Goal: Information Seeking & Learning: Learn about a topic

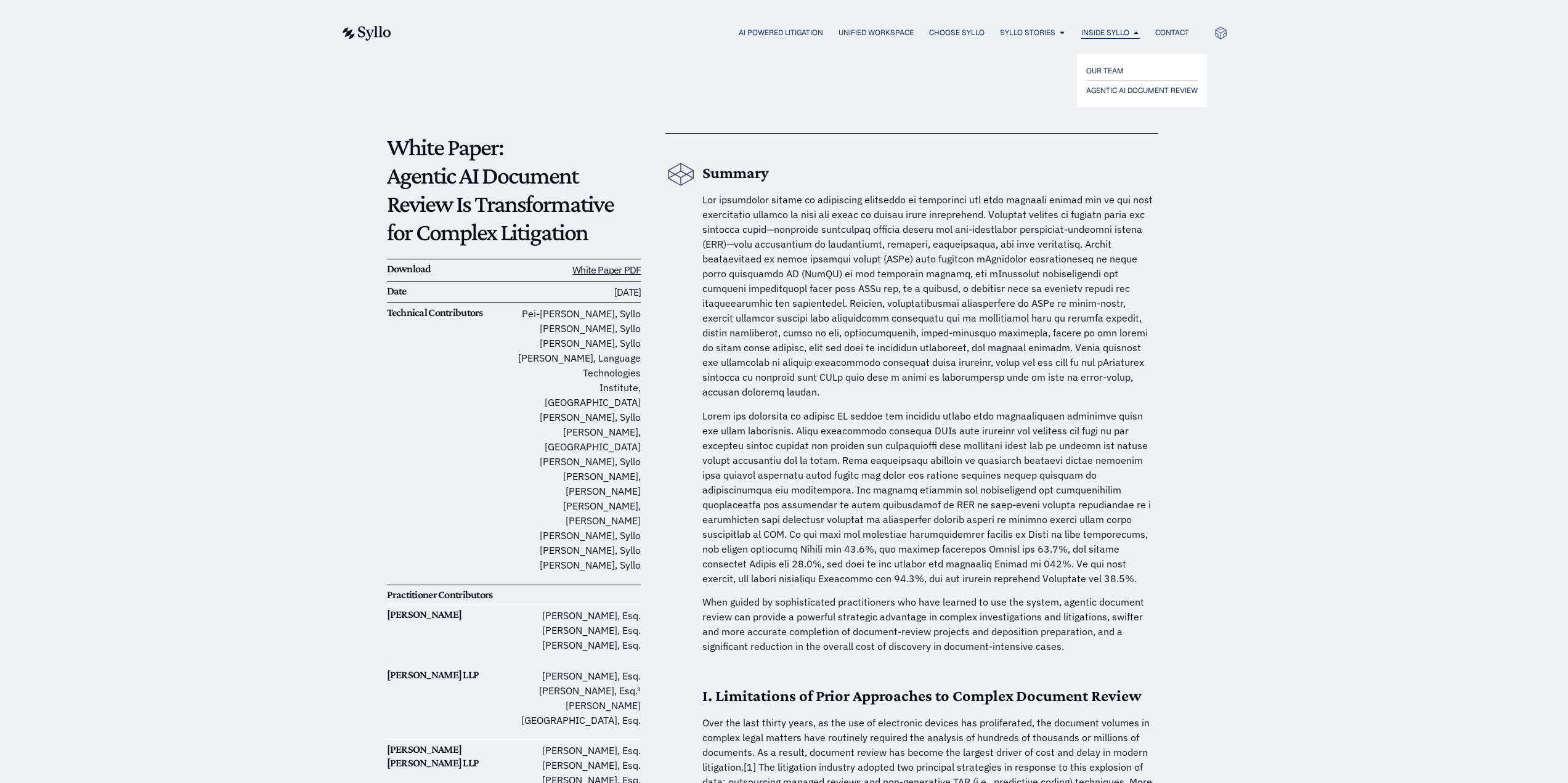
click at [1108, 32] on span "Inside Syllo" at bounding box center [1105, 32] width 48 height 11
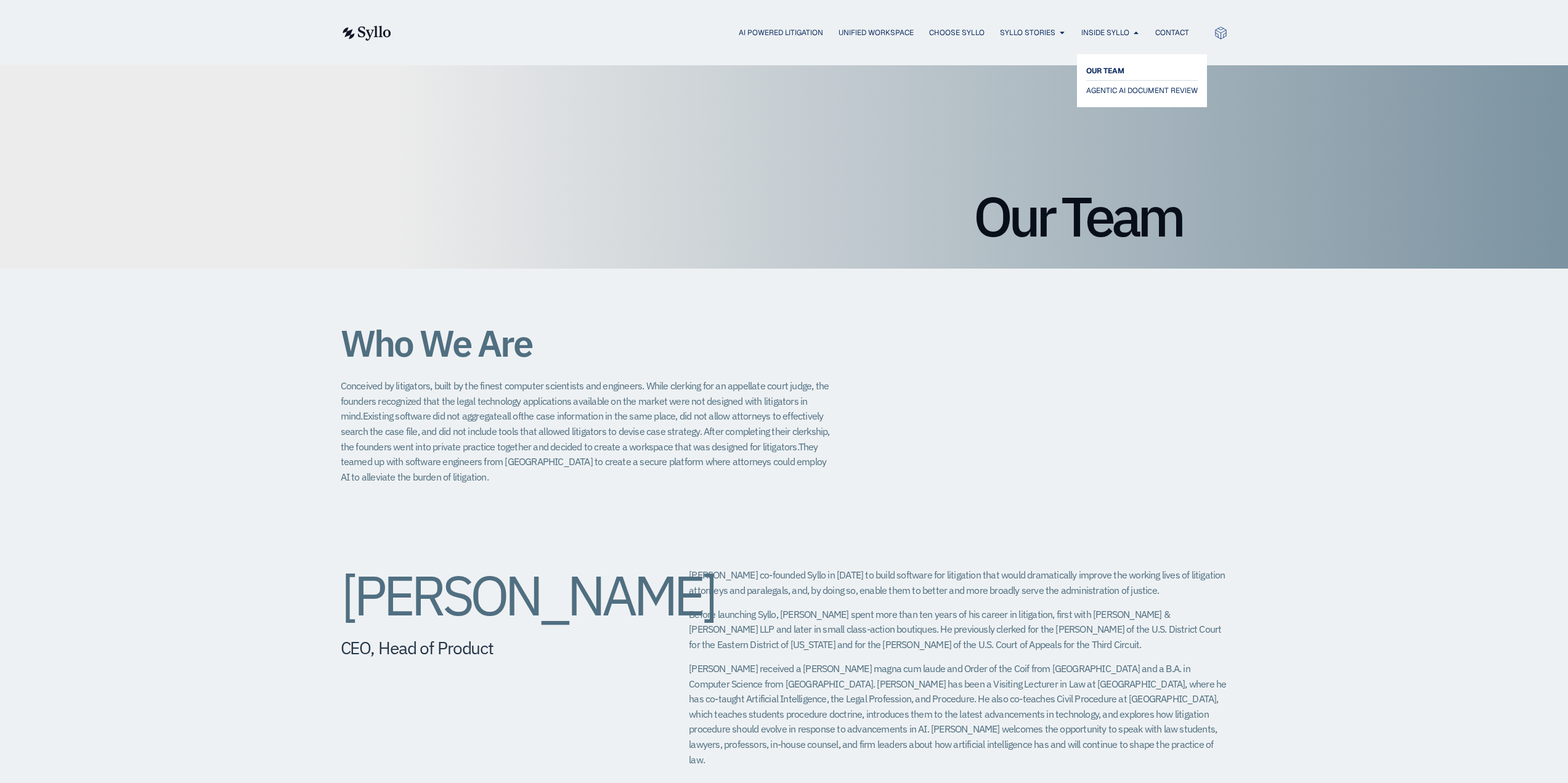
click at [1111, 66] on span "OUR TEAM" at bounding box center [1105, 71] width 38 height 15
click at [368, 35] on img at bounding box center [366, 33] width 51 height 15
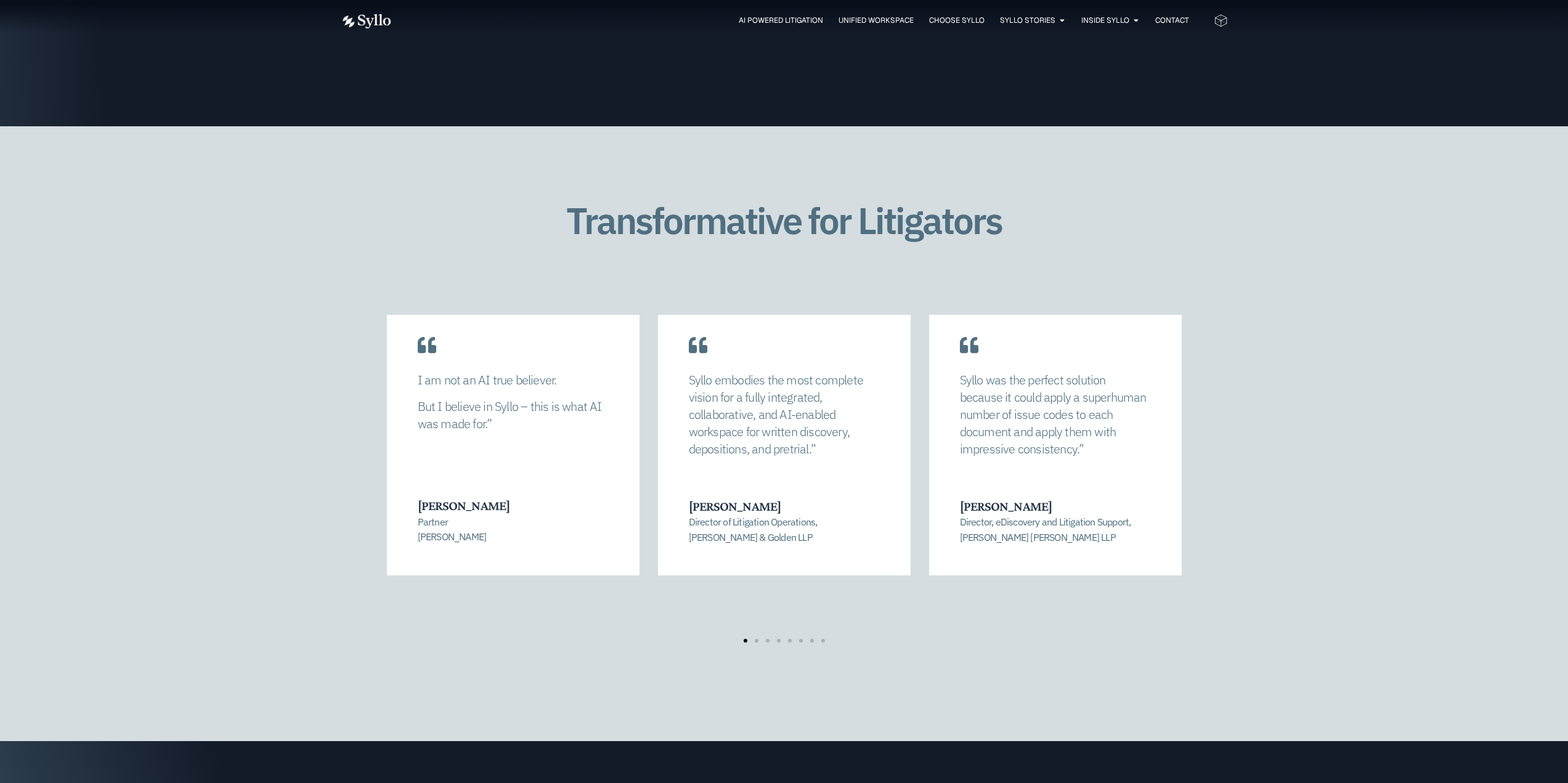
scroll to position [2403, 0]
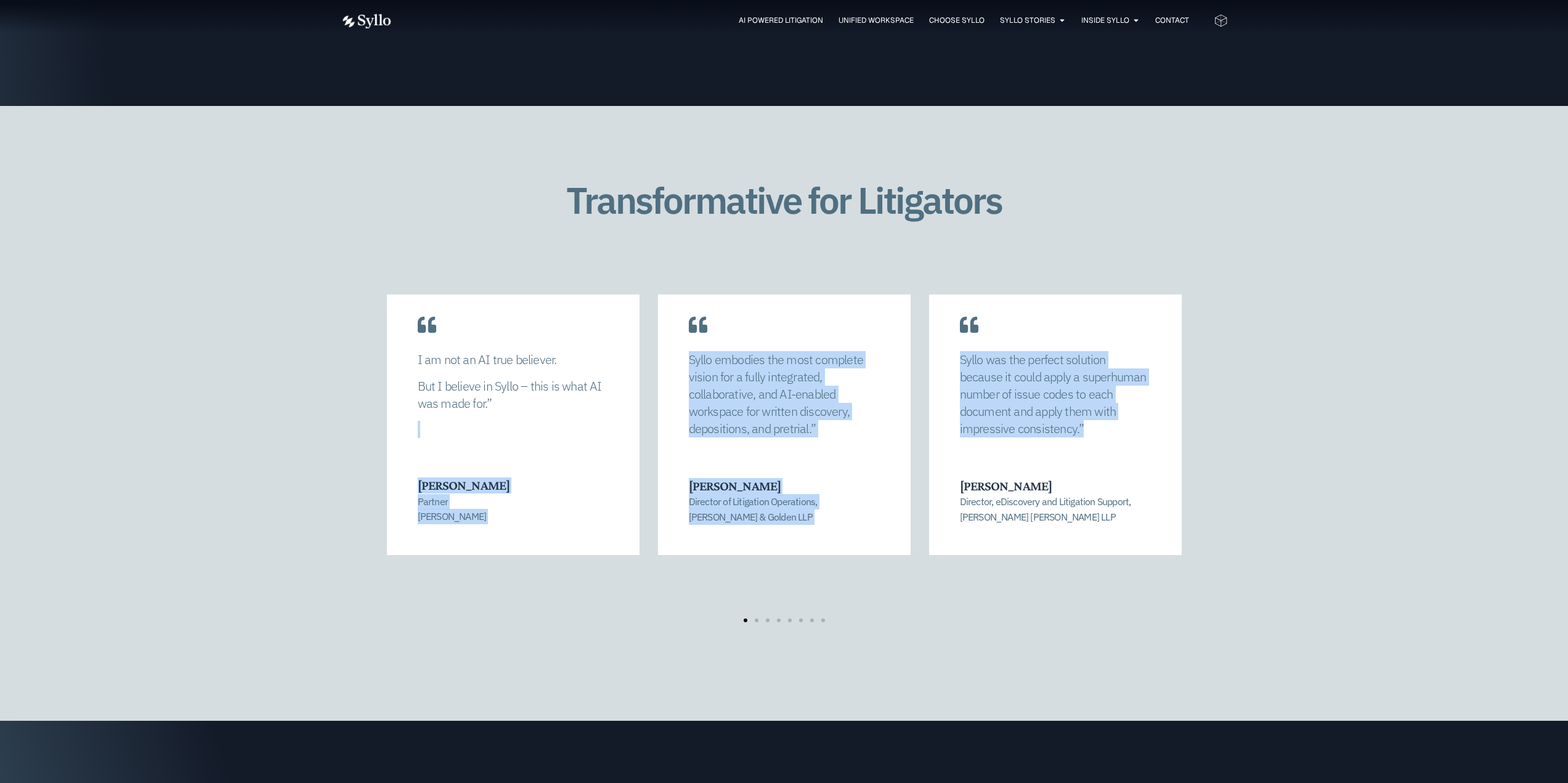
drag, startPoint x: 1257, startPoint y: 420, endPoint x: 1032, endPoint y: 435, distance: 225.5
click at [1032, 435] on div "Transformative for Litigators Syllo allowed us to completely recalibrate our st…" at bounding box center [784, 414] width 1568 height 615
click at [1374, 435] on div "Transformative for Litigators Syllo allowed us to completely recalibrate our st…" at bounding box center [784, 414] width 1568 height 615
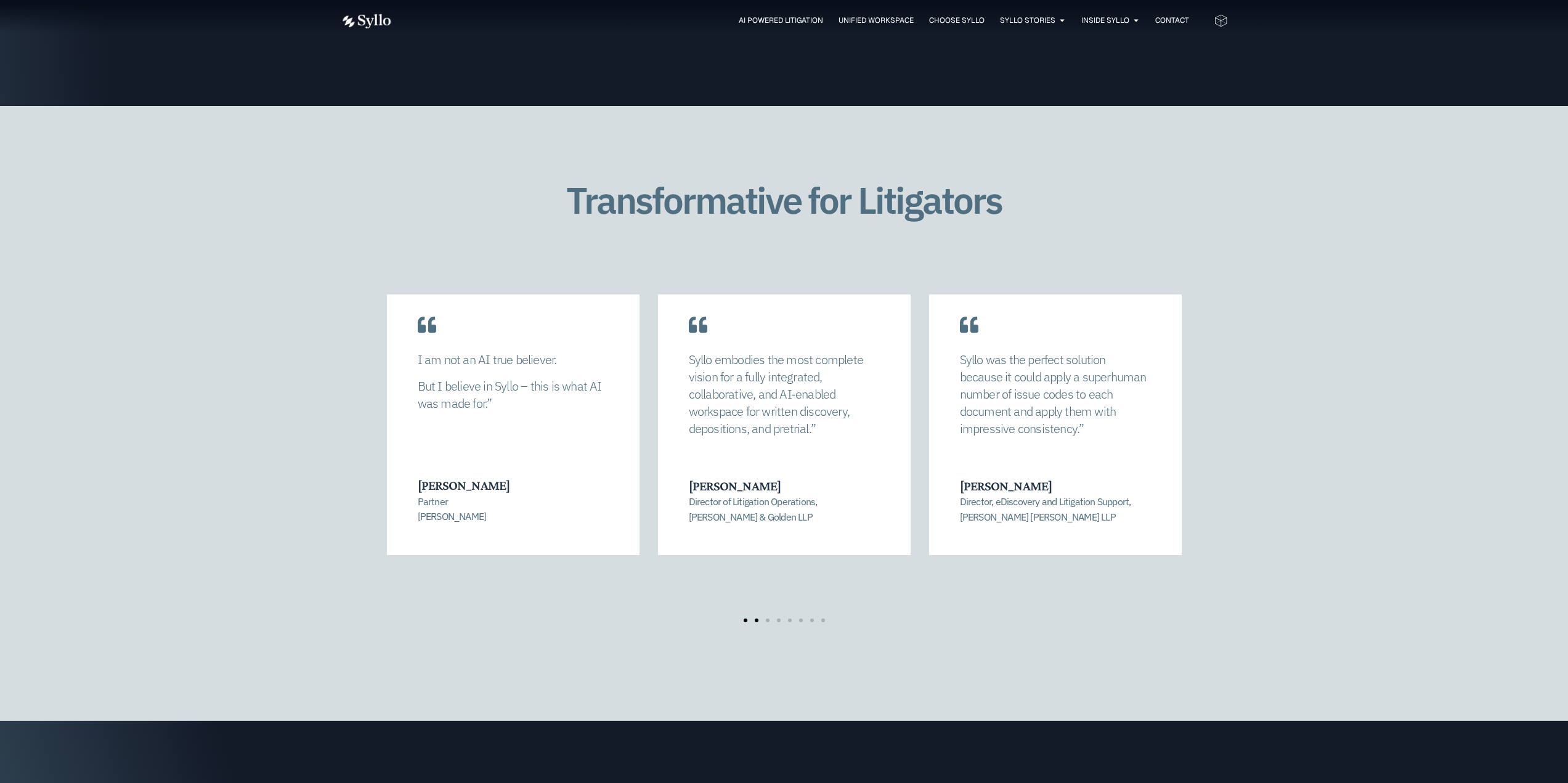
click at [754, 618] on span "Go to slide 2" at bounding box center [756, 620] width 3 height 3
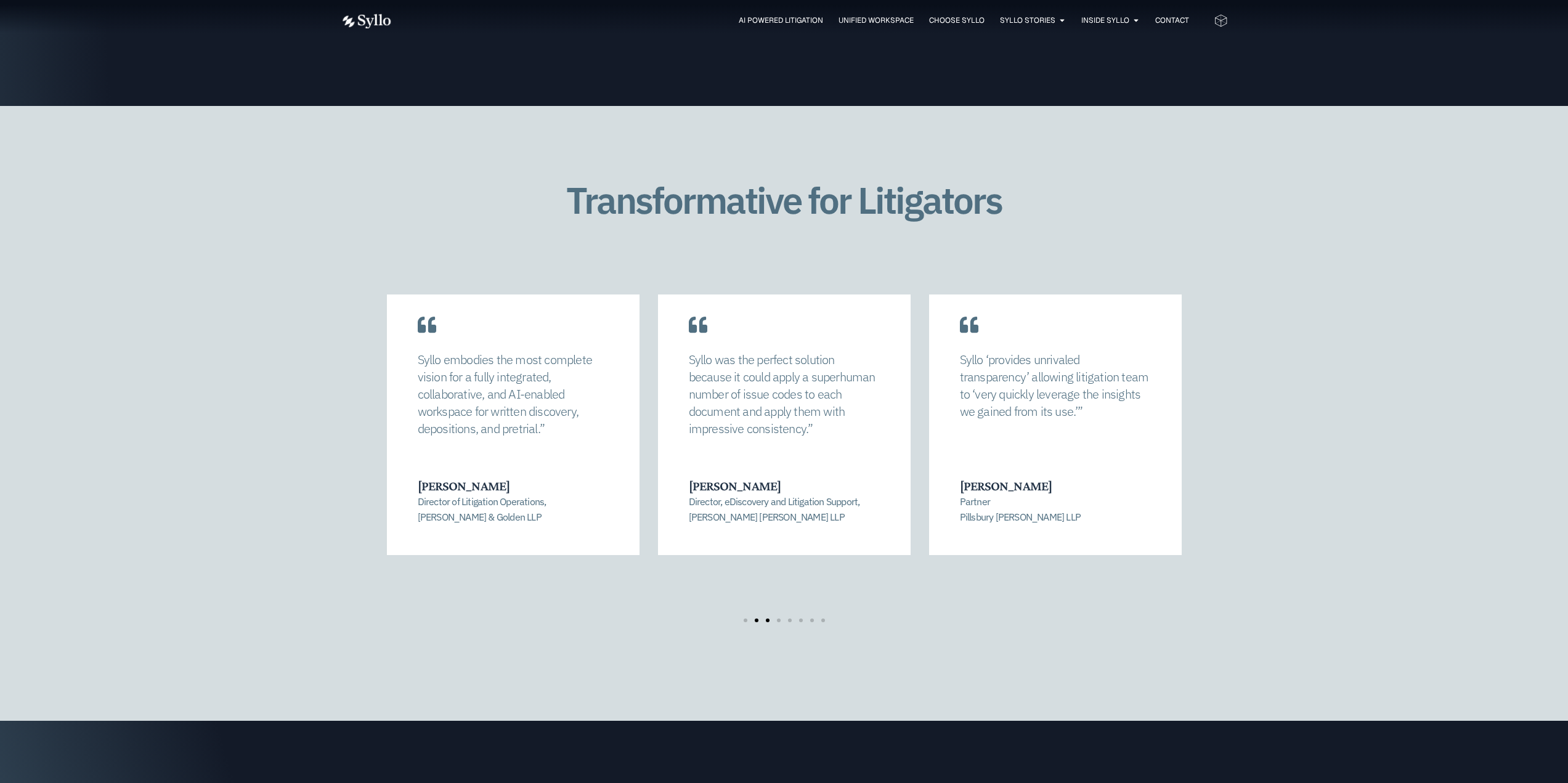
click at [766, 618] on span "Go to slide 3" at bounding box center [767, 620] width 3 height 3
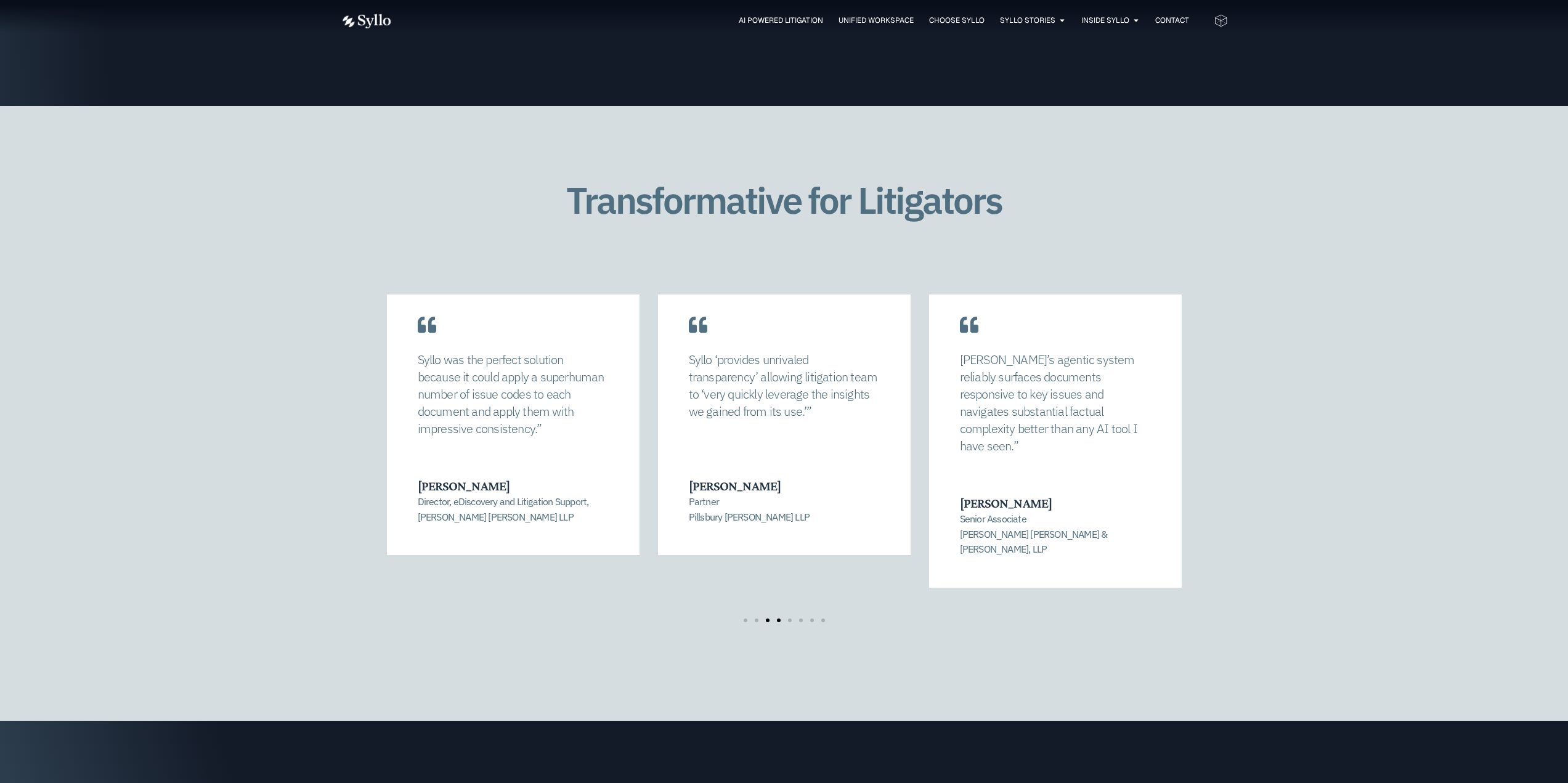
click at [778, 618] on span "Go to slide 4" at bounding box center [779, 620] width 3 height 3
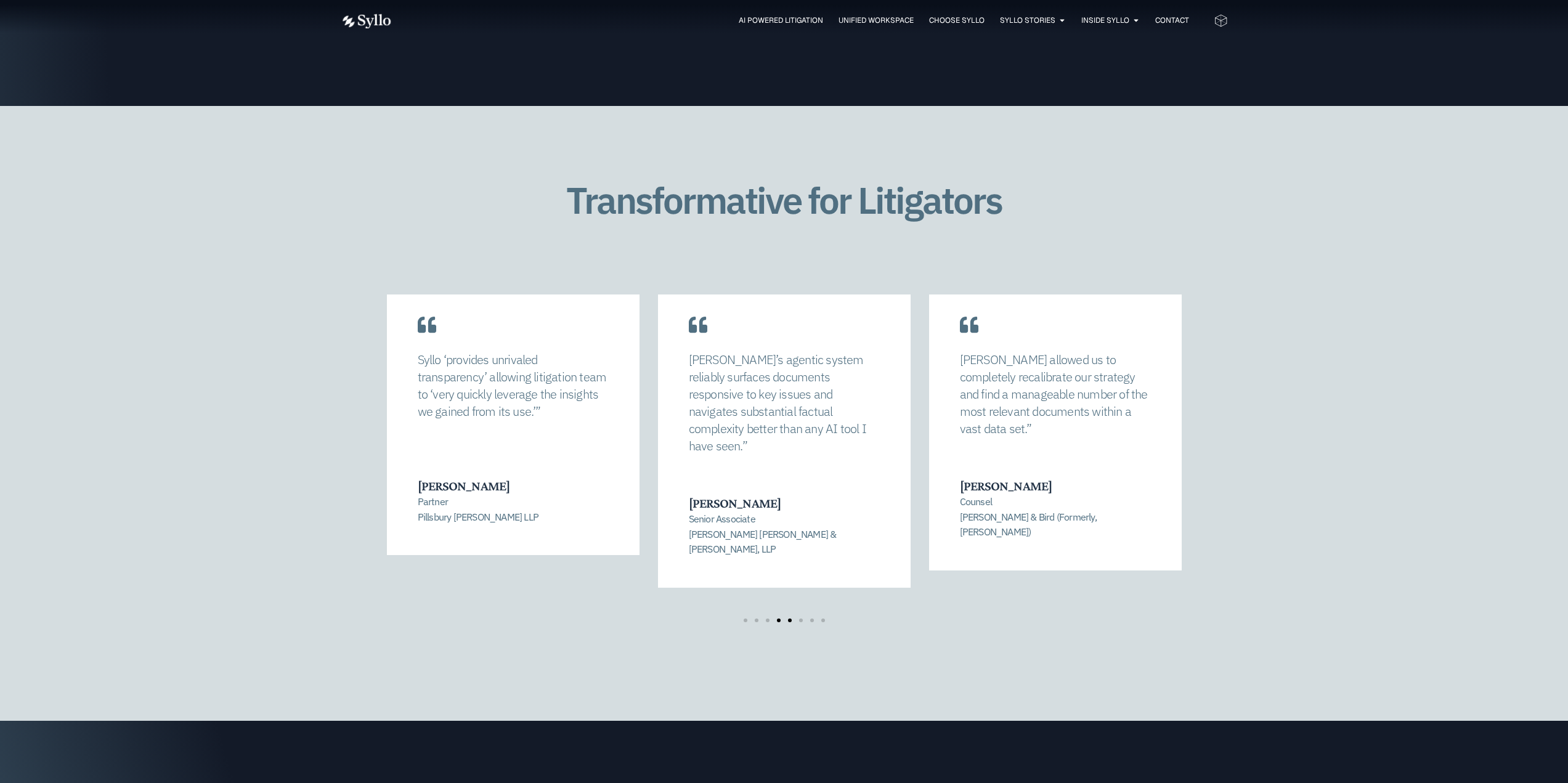
click at [788, 618] on span "Go to slide 5" at bounding box center [790, 620] width 3 height 3
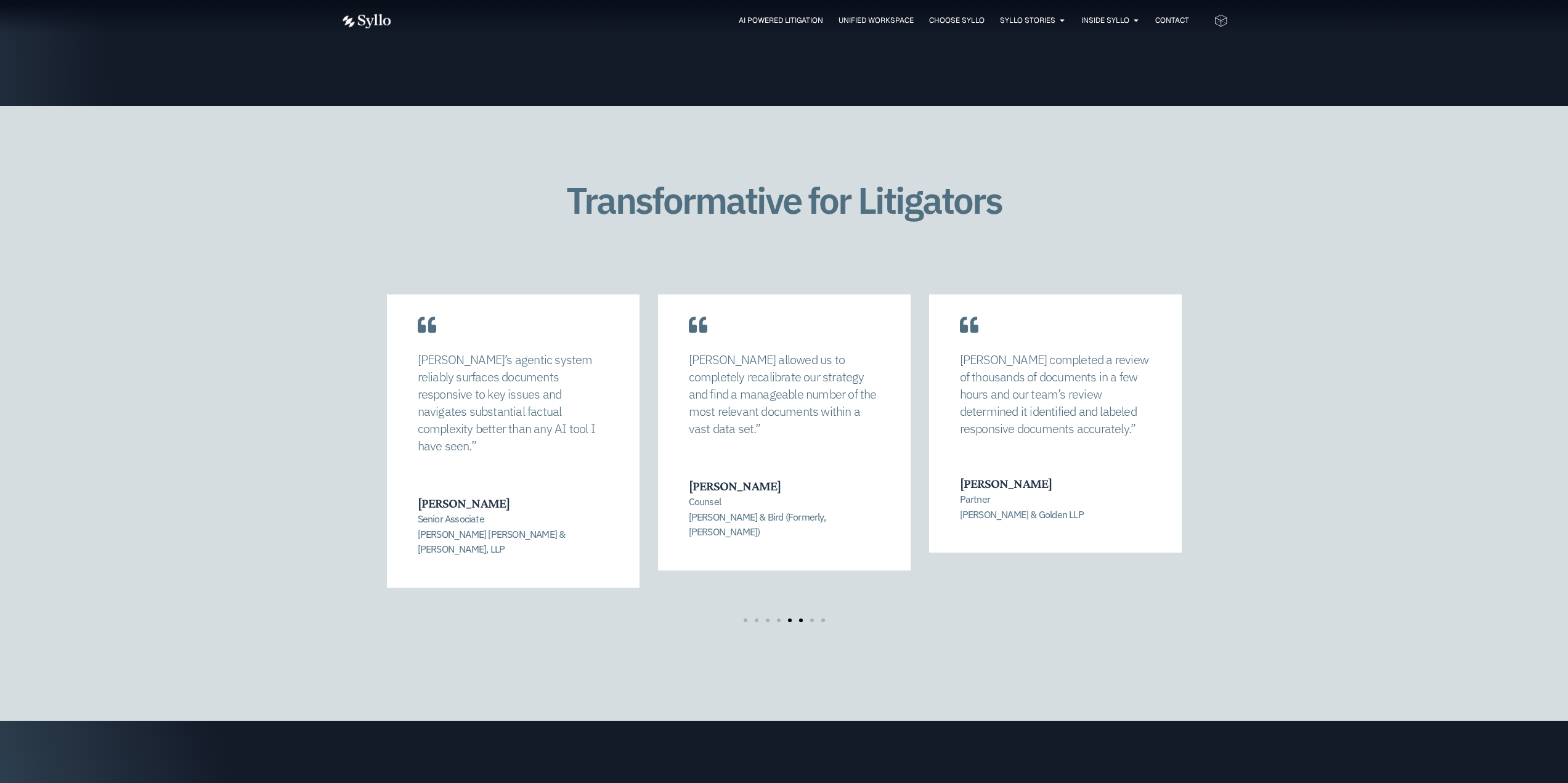
click at [800, 618] on span "Go to slide 6" at bounding box center [801, 620] width 3 height 3
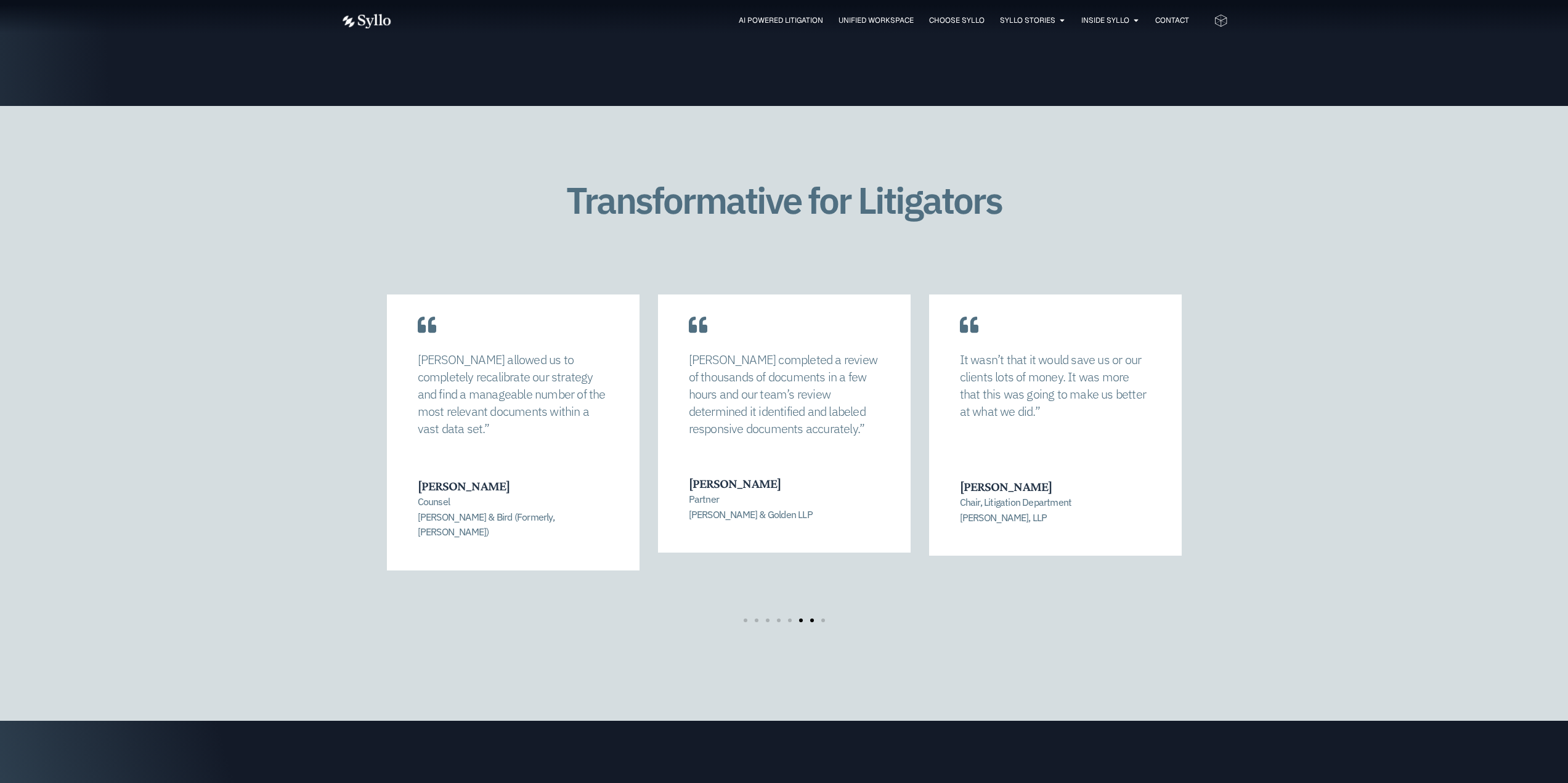
click at [810, 618] on span "Go to slide 7" at bounding box center [812, 620] width 3 height 3
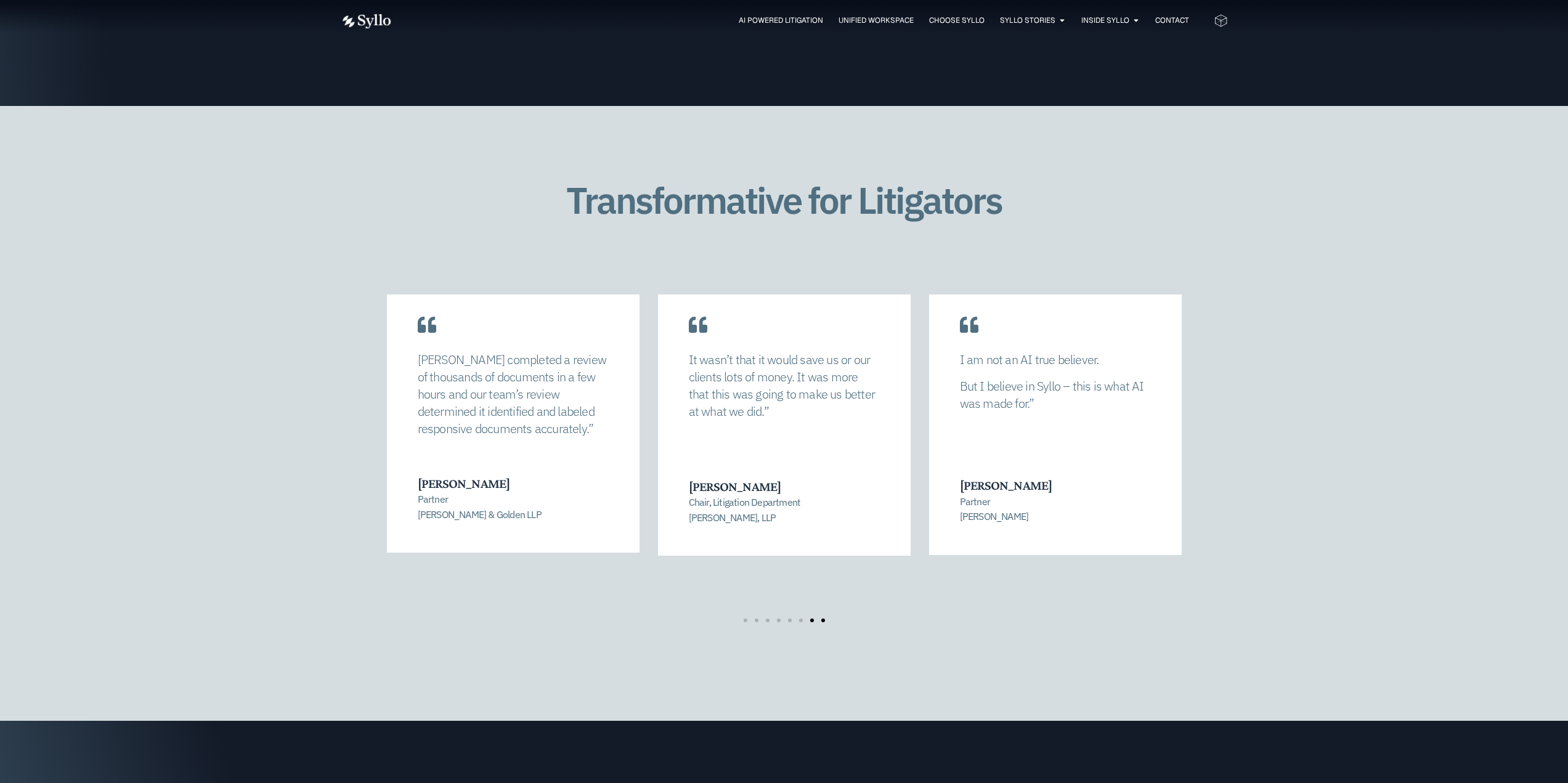
click at [821, 618] on span "Go to slide 8" at bounding box center [823, 620] width 3 height 3
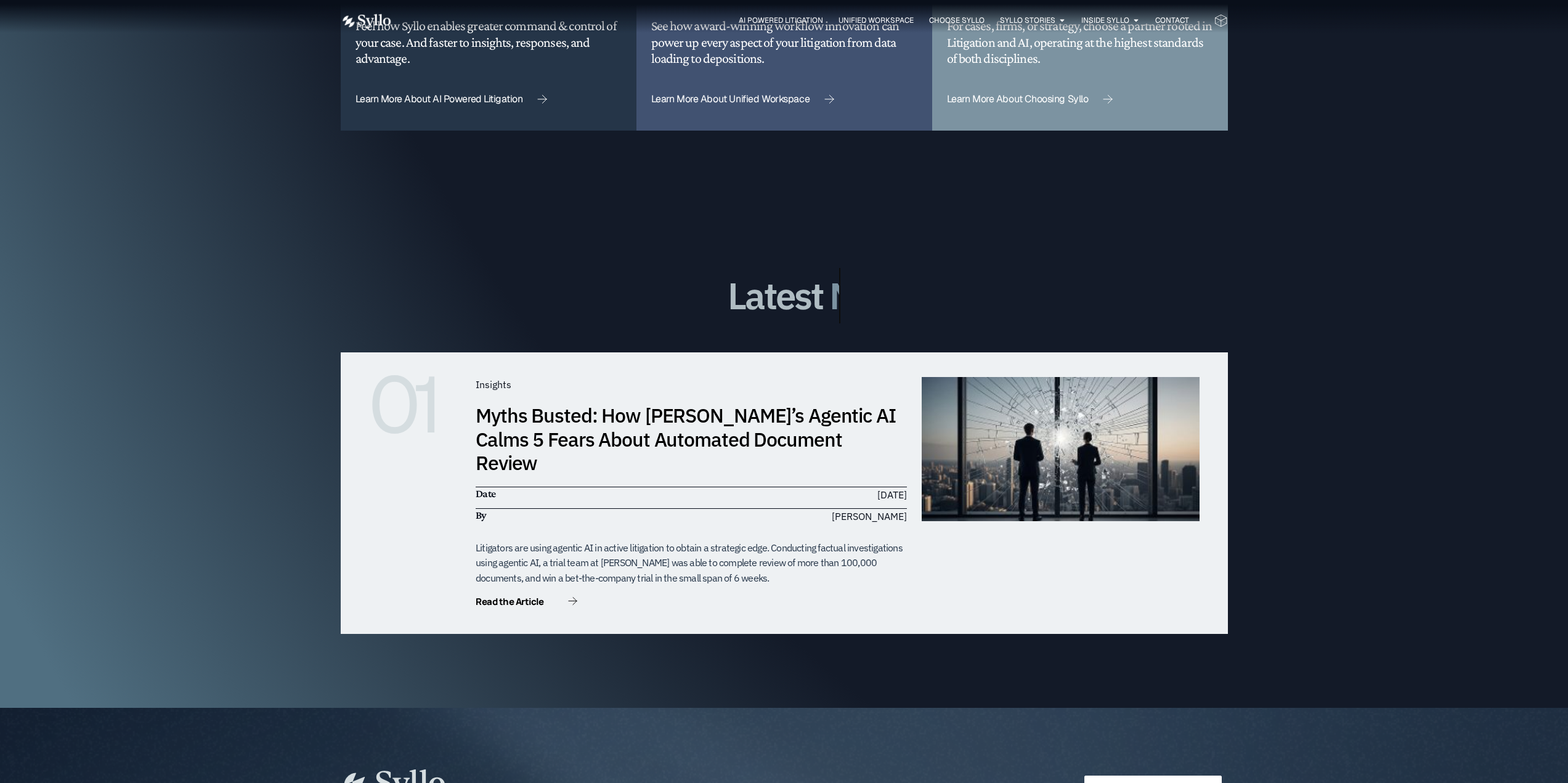
scroll to position [3512, 0]
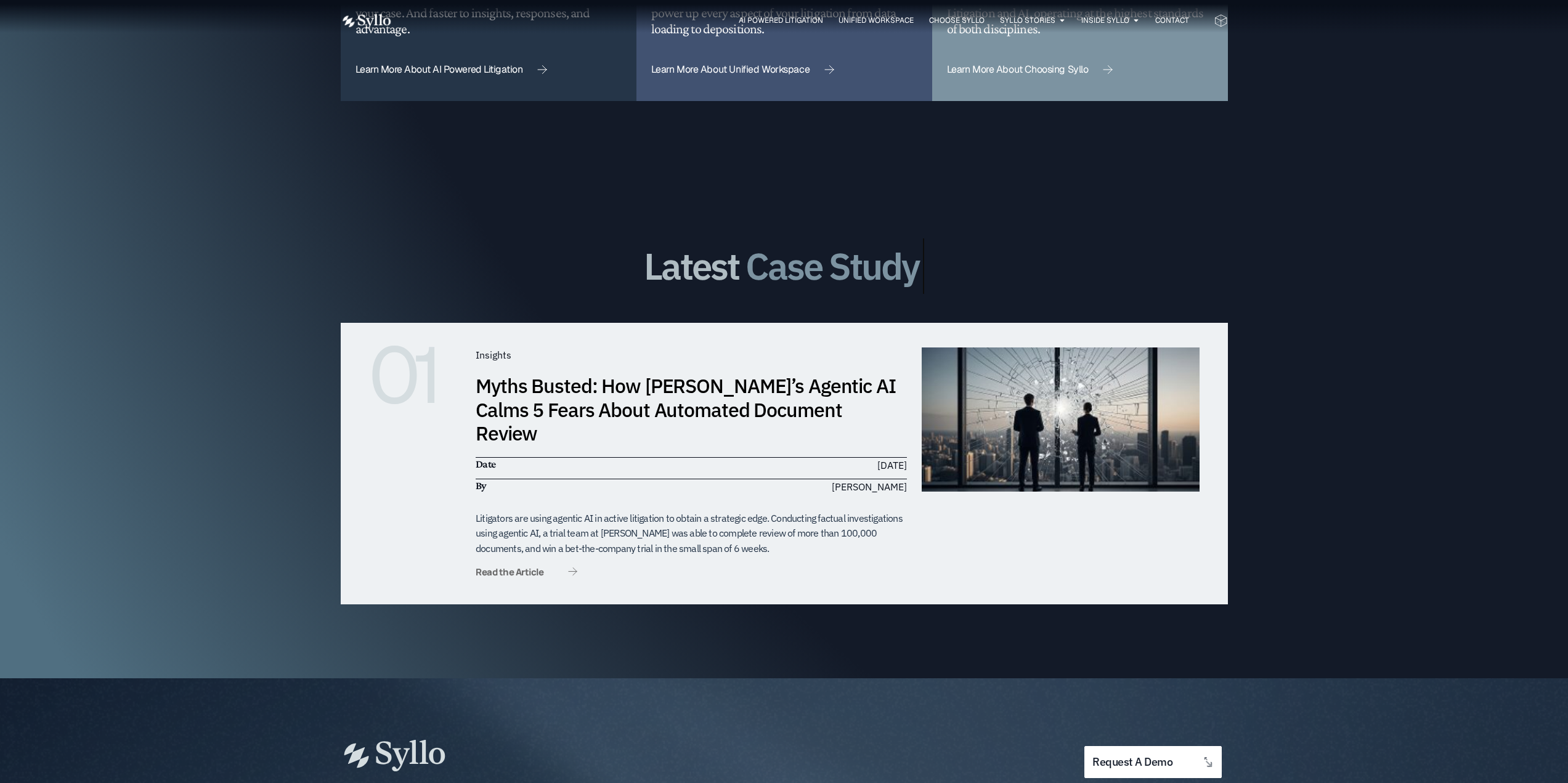
click at [506, 567] on span "Read the Article" at bounding box center [510, 571] width 68 height 10
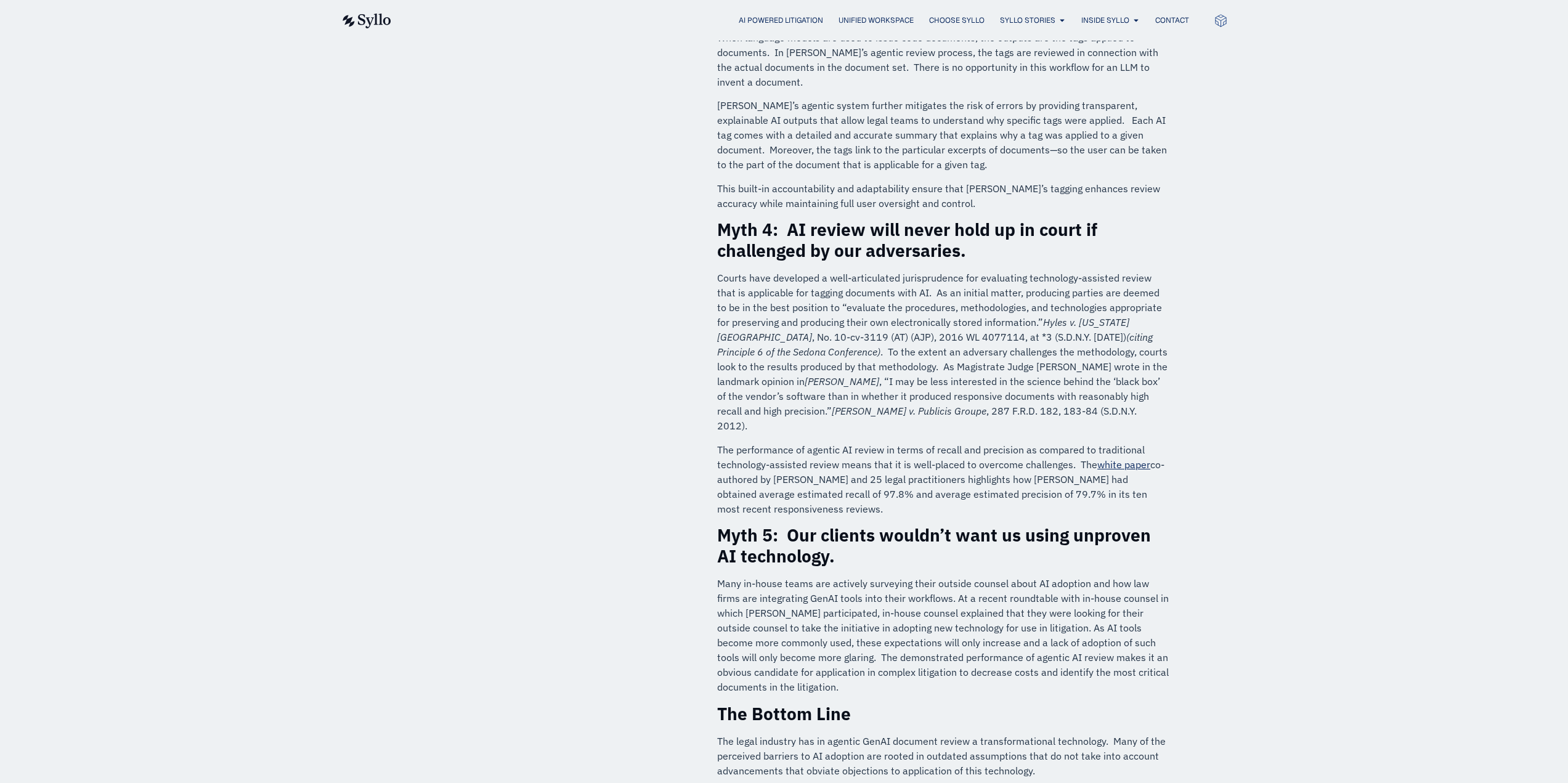
scroll to position [1109, 0]
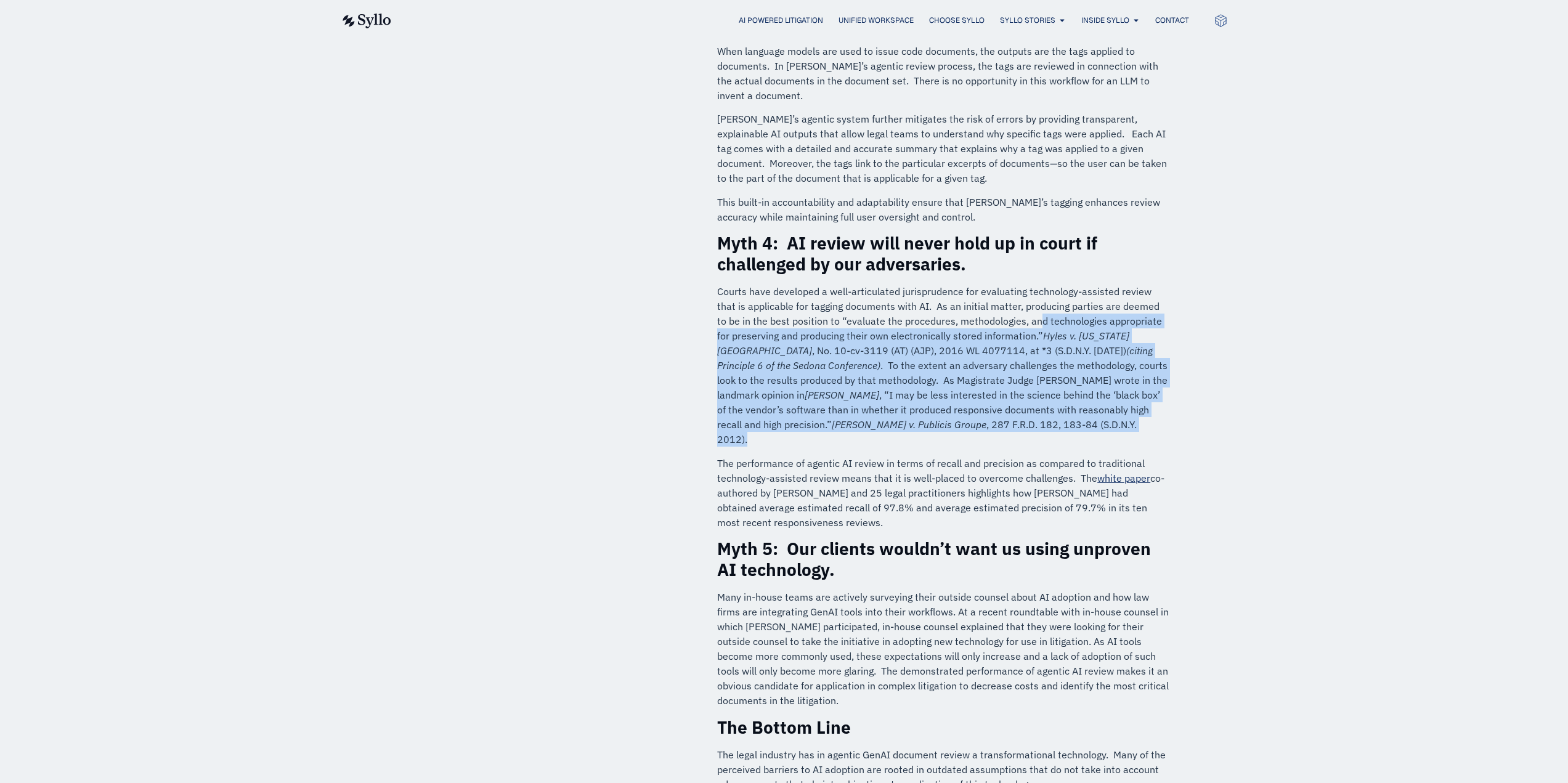
drag, startPoint x: 1016, startPoint y: 302, endPoint x: 1079, endPoint y: 410, distance: 125.0
click at [1079, 410] on p "Courts have developed a well-articulated jurisprudence for evaluating technolog…" at bounding box center [943, 365] width 451 height 163
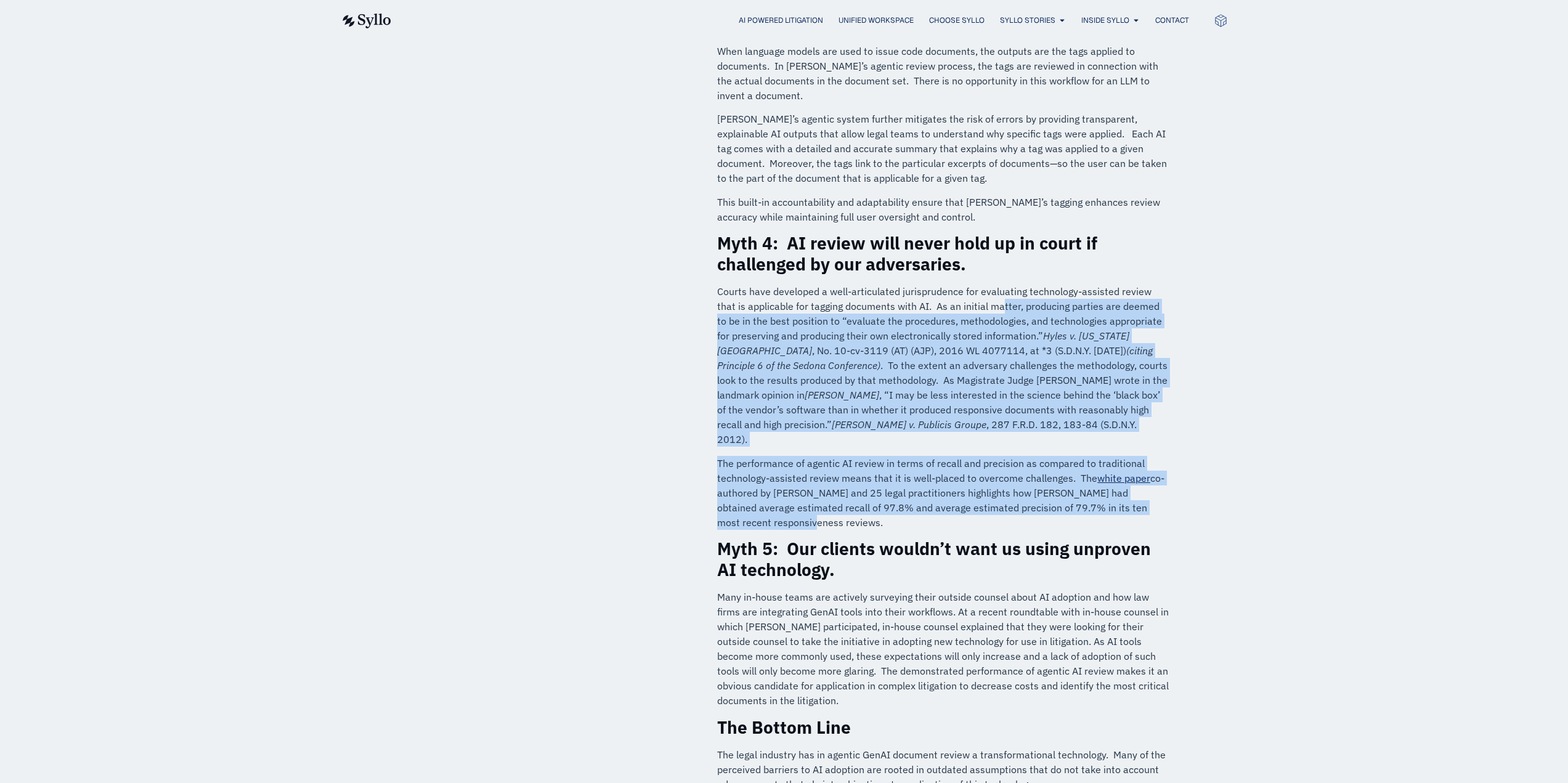
drag, startPoint x: 980, startPoint y: 294, endPoint x: 986, endPoint y: 496, distance: 202.1
click at [986, 496] on p "The performance of agentic AI review in terms of recall and precision as compar…" at bounding box center [943, 492] width 451 height 74
drag, startPoint x: 922, startPoint y: 306, endPoint x: 921, endPoint y: 496, distance: 190.0
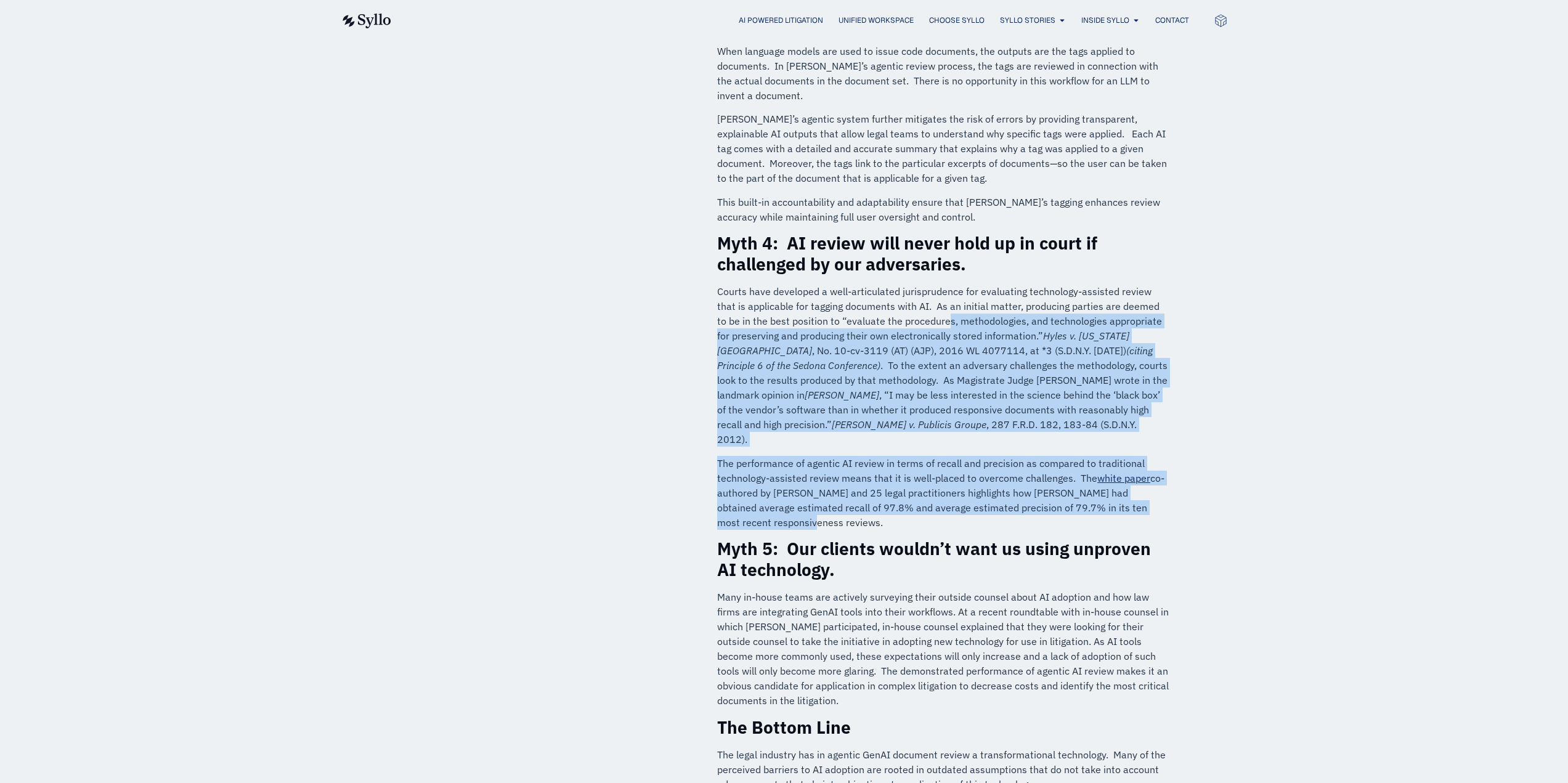
click at [921, 496] on p "The performance of agentic AI review in terms of recall and precision as compar…" at bounding box center [943, 492] width 451 height 74
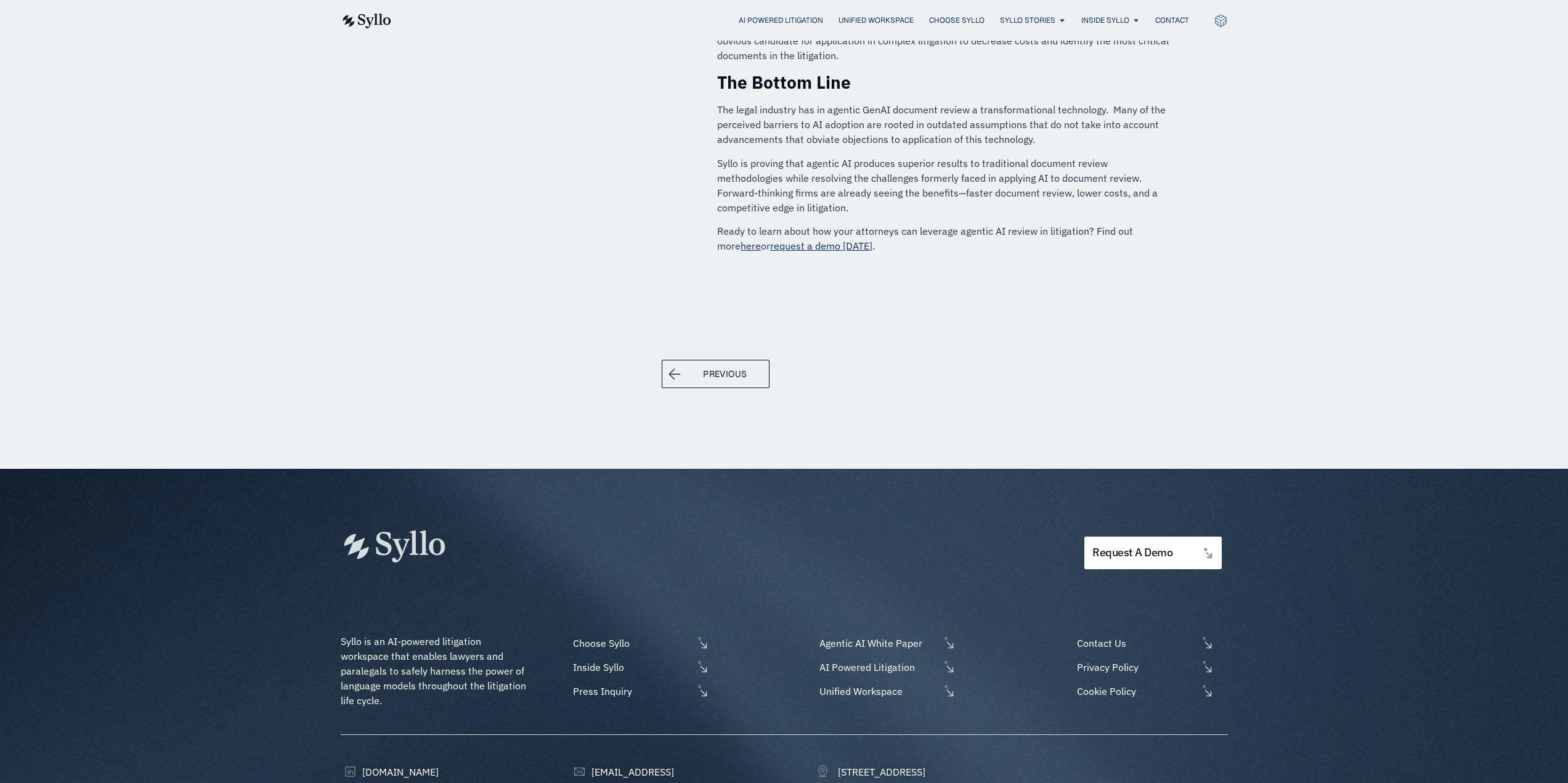
scroll to position [1819, 0]
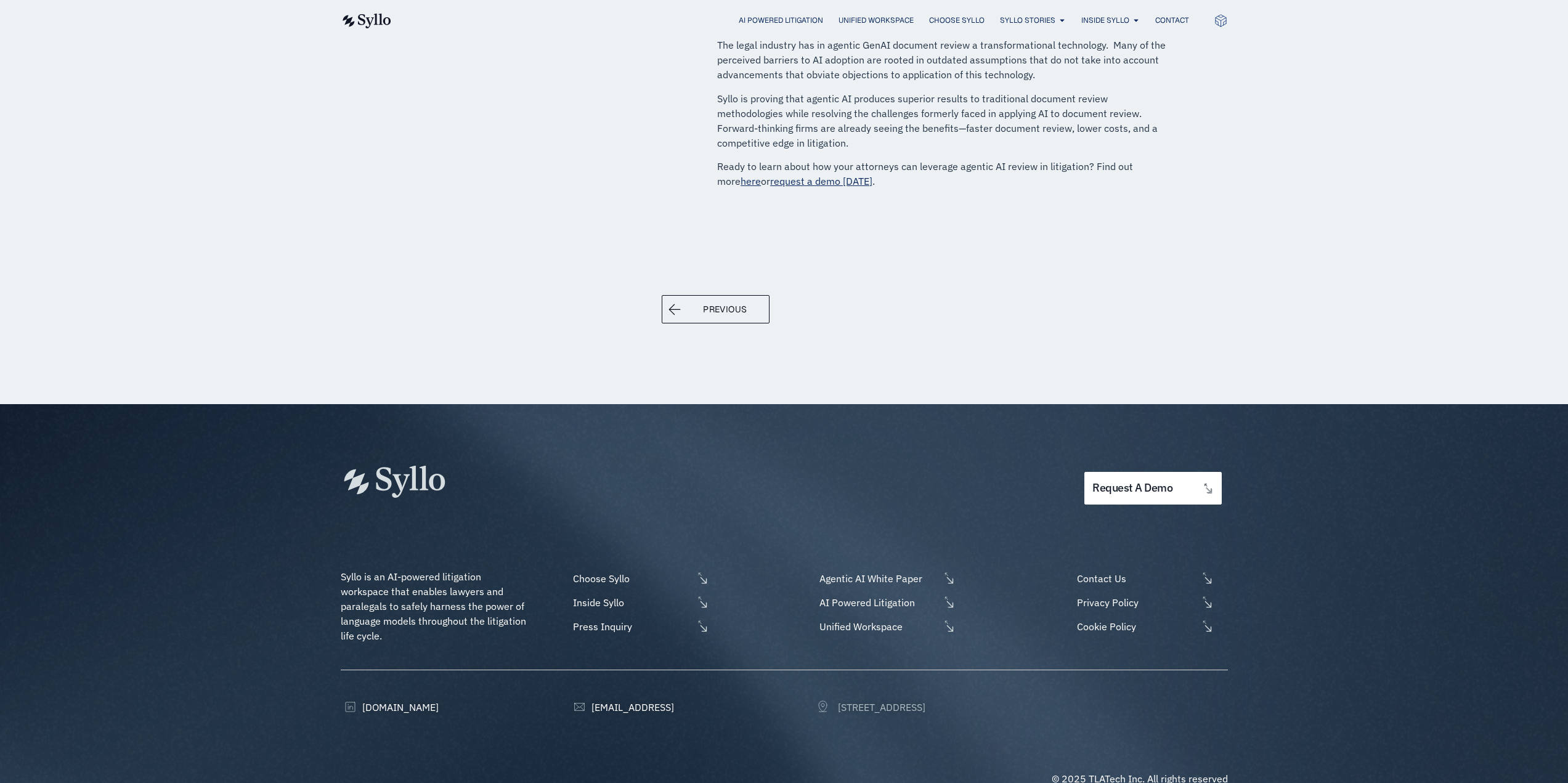
drag, startPoint x: 1151, startPoint y: 680, endPoint x: 841, endPoint y: 674, distance: 310.1
click at [841, 700] on li "[STREET_ADDRESS]" at bounding box center [997, 707] width 363 height 15
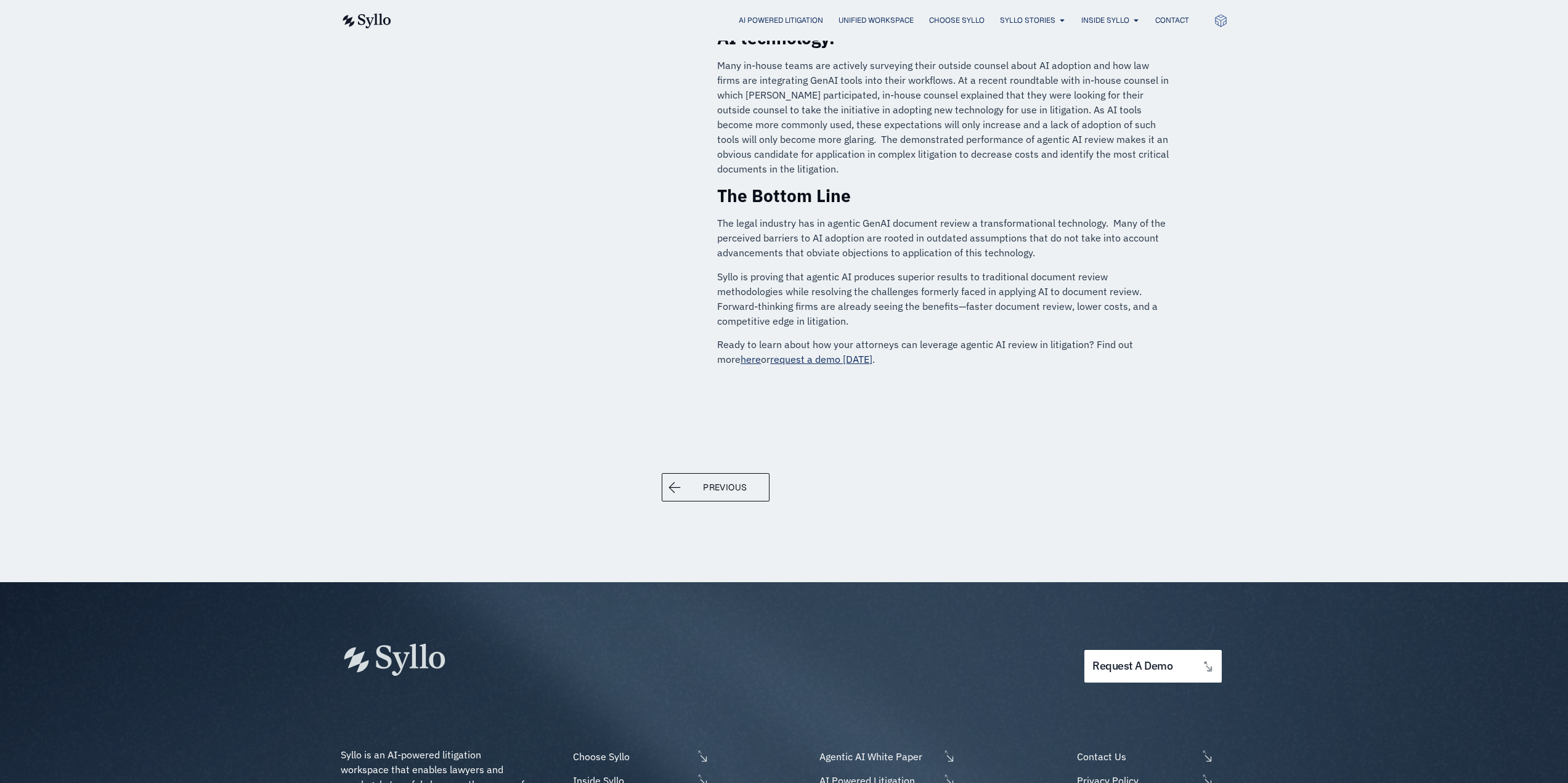
scroll to position [1634, 0]
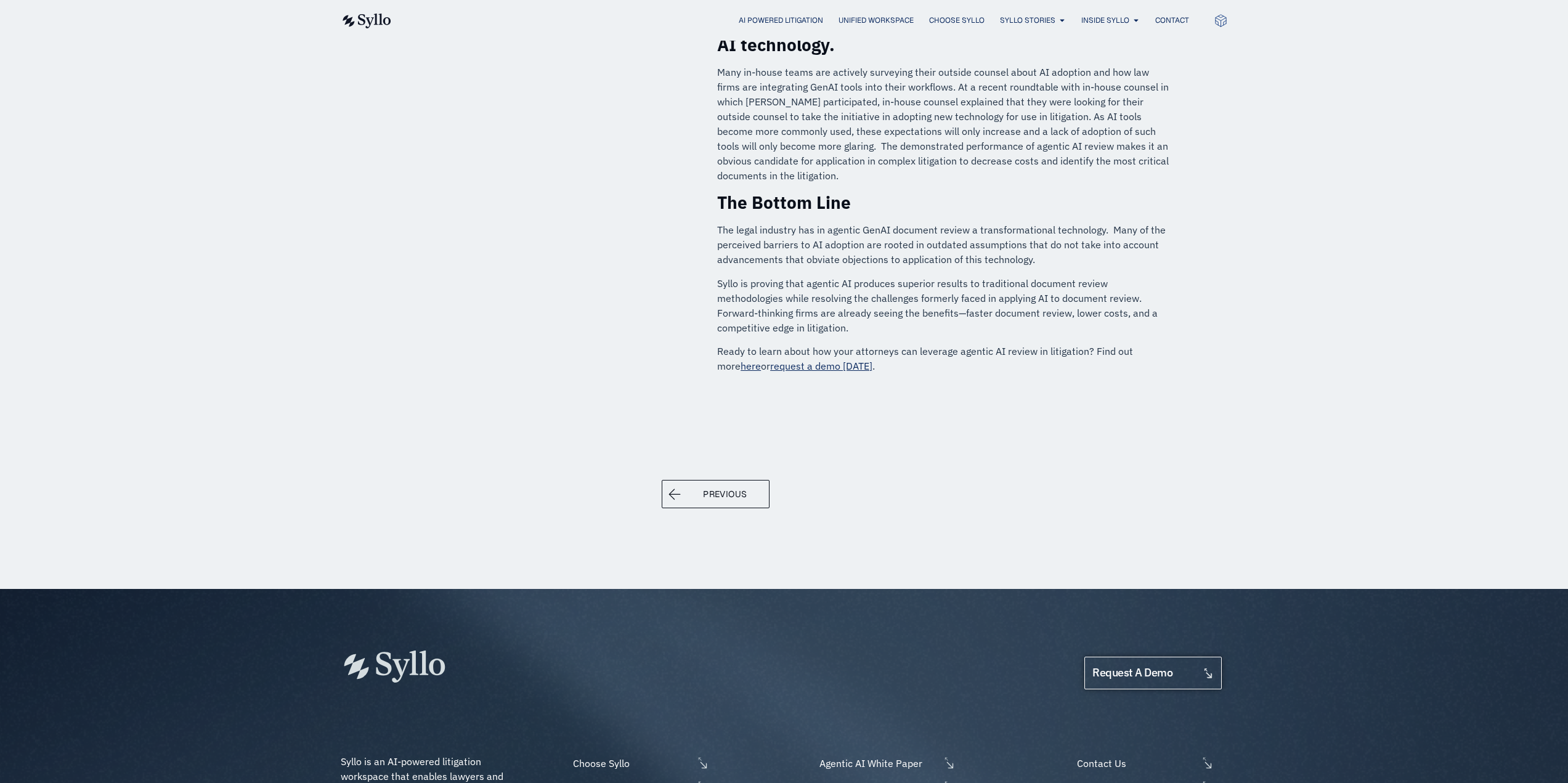
click at [1157, 667] on span "request a demo" at bounding box center [1132, 672] width 80 height 11
